Goal: Download file/media

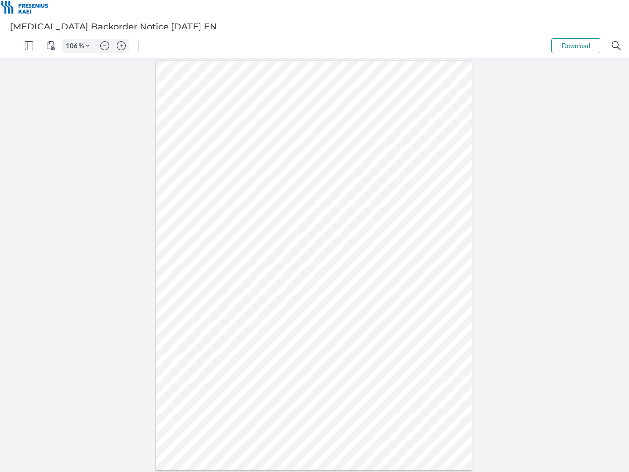
click at [29, 46] on img "Panel" at bounding box center [29, 45] width 9 height 9
click at [51, 46] on img "View Controls" at bounding box center [50, 45] width 9 height 9
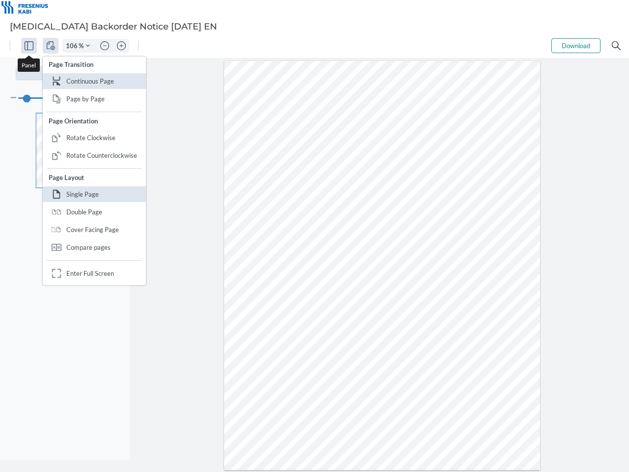
click at [73, 46] on input "106" at bounding box center [71, 45] width 16 height 9
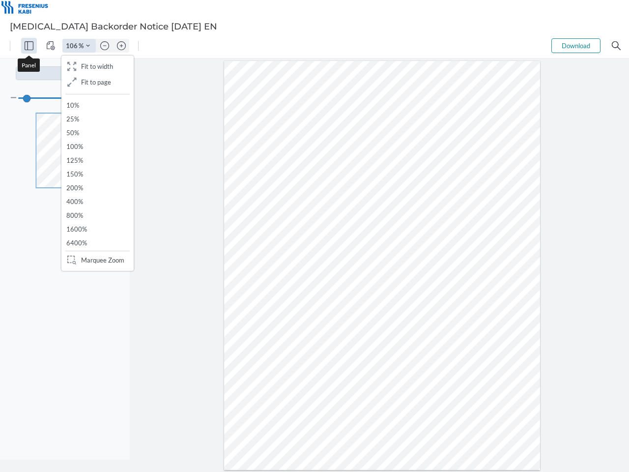
click at [88, 46] on img "Zoom Controls" at bounding box center [88, 46] width 4 height 4
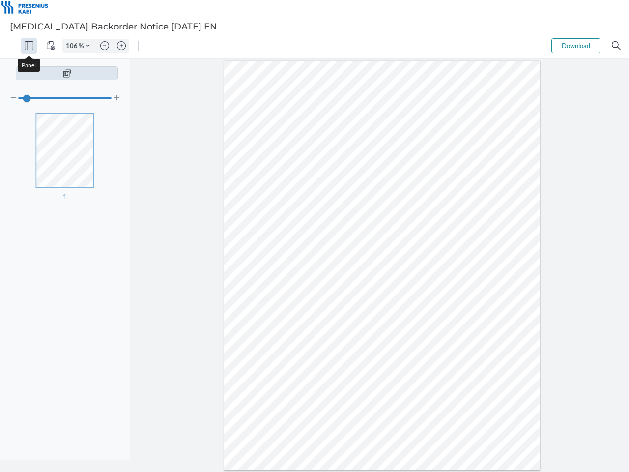
click at [105, 46] on img "Zoom out" at bounding box center [104, 45] width 9 height 9
click at [121, 46] on img "Zoom in" at bounding box center [121, 45] width 9 height 9
type input "106"
click at [576, 46] on button "Download" at bounding box center [576, 45] width 49 height 15
click at [616, 46] on img "Search" at bounding box center [616, 45] width 9 height 9
